Goal: Download file/media

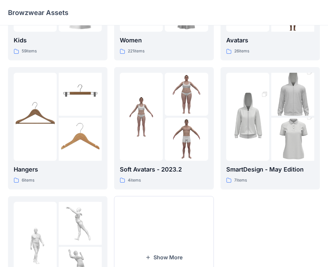
scroll to position [166, 0]
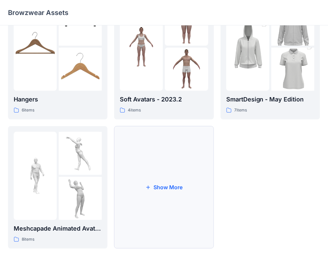
click at [172, 185] on button "Show More" at bounding box center [163, 187] width 99 height 122
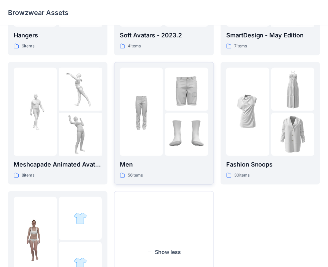
scroll to position [228, 0]
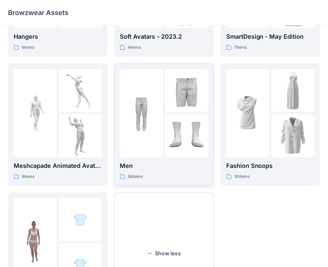
click at [191, 102] on img at bounding box center [186, 90] width 43 height 43
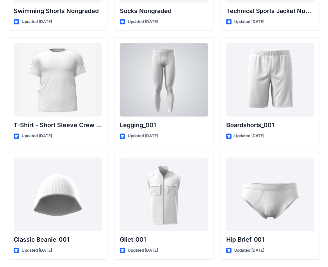
scroll to position [1162, 0]
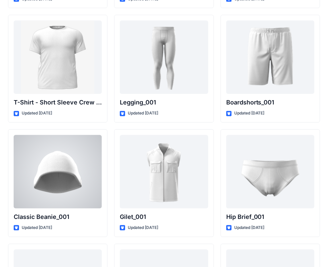
click at [49, 158] on div at bounding box center [58, 171] width 88 height 73
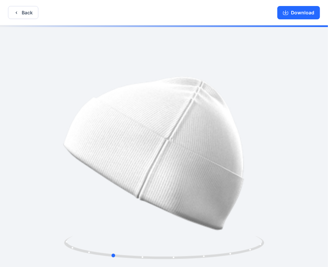
drag, startPoint x: 184, startPoint y: 129, endPoint x: 176, endPoint y: 120, distance: 12.3
click at [135, 141] on div at bounding box center [164, 146] width 328 height 243
click at [295, 13] on button "Download" at bounding box center [298, 12] width 43 height 13
click at [288, 13] on icon "button" at bounding box center [285, 12] width 5 height 5
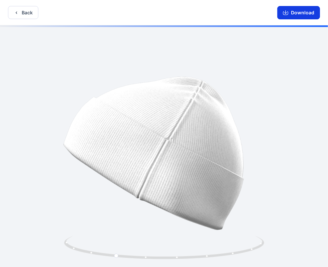
click at [288, 13] on icon "button" at bounding box center [285, 12] width 5 height 5
